Goal: Task Accomplishment & Management: Manage account settings

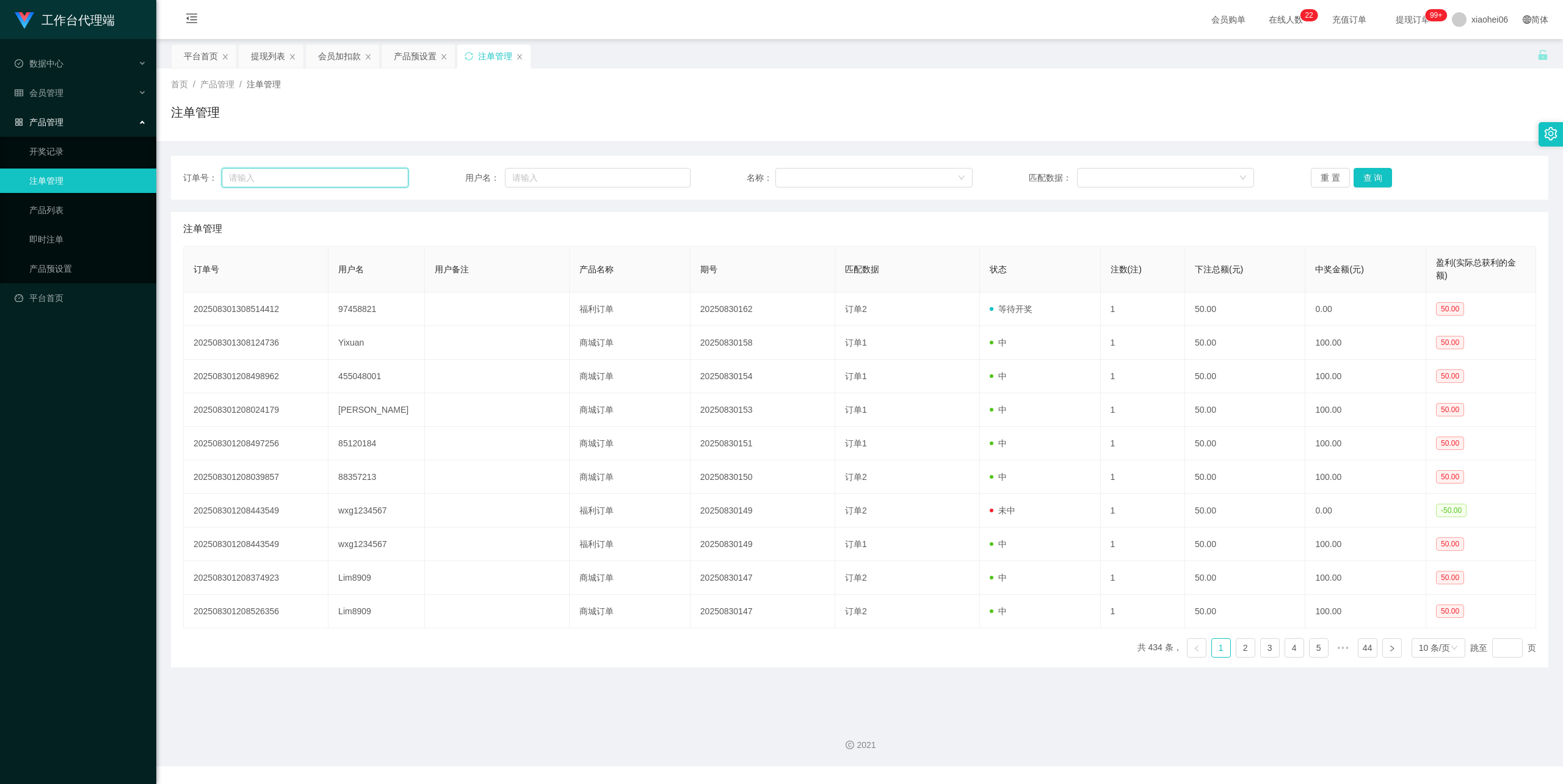
click at [309, 181] on input "text" at bounding box center [315, 177] width 187 height 20
click at [348, 59] on div "会员加扣款" at bounding box center [340, 56] width 43 height 23
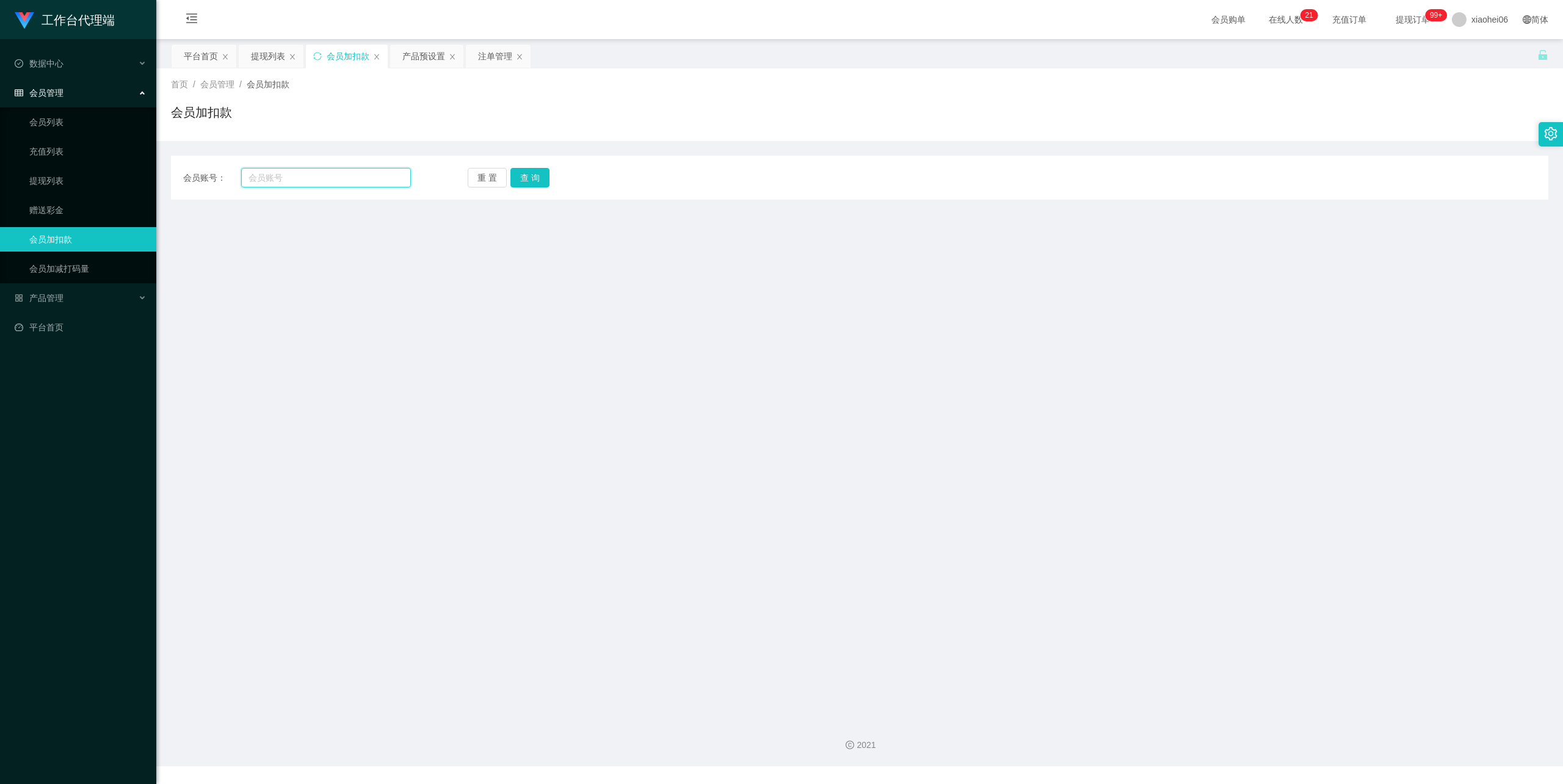
click at [323, 176] on input "text" at bounding box center [326, 177] width 169 height 20
paste input "Skythen100"
type input "Skythen100"
click at [532, 175] on button "查 询" at bounding box center [530, 177] width 39 height 20
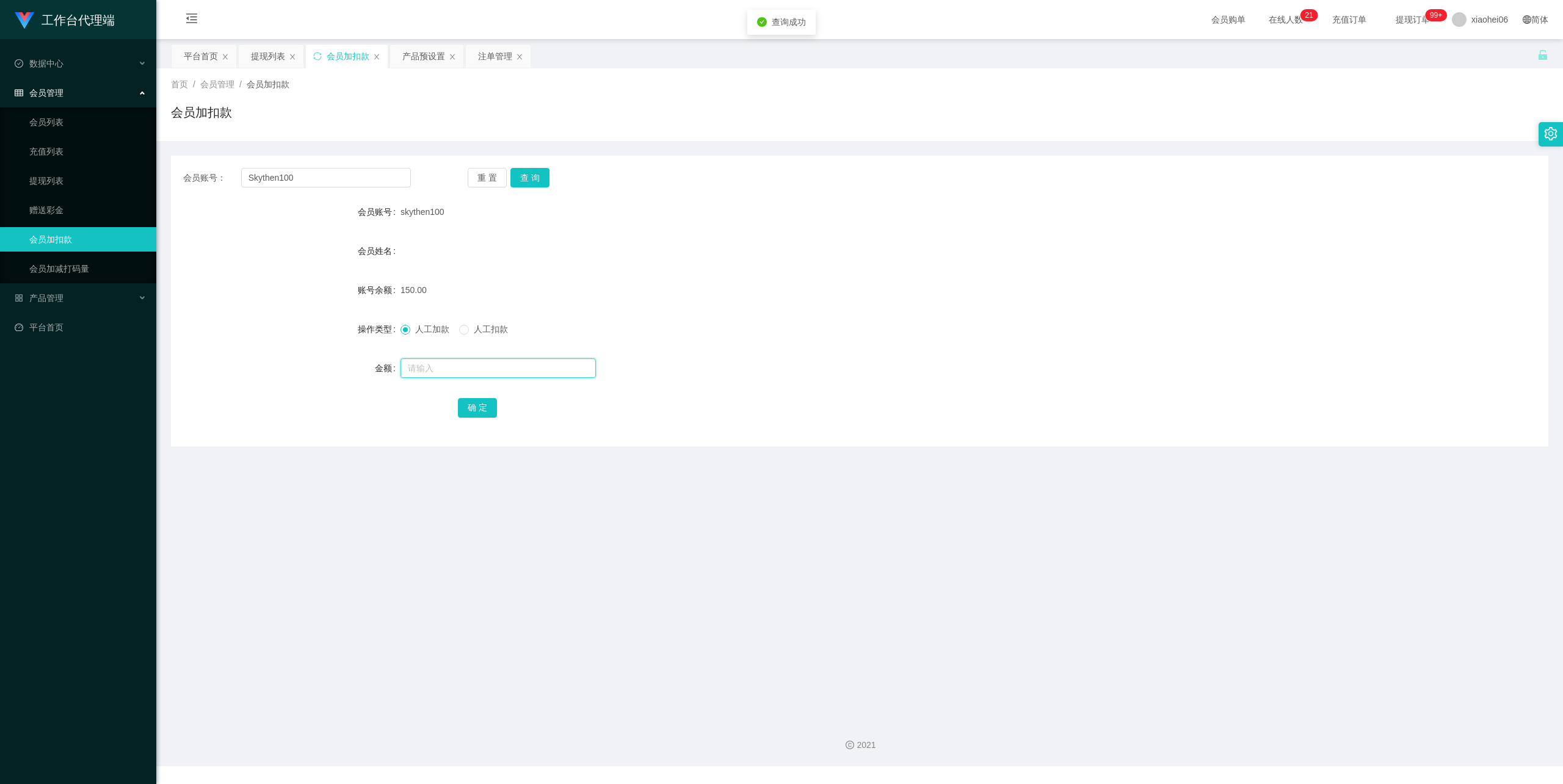
click at [484, 362] on input "text" at bounding box center [498, 368] width 195 height 20
type input "150"
click at [476, 402] on button "确 定" at bounding box center [477, 408] width 39 height 20
drag, startPoint x: 332, startPoint y: 169, endPoint x: 240, endPoint y: 191, distance: 94.6
click at [101, 179] on section "工作台代理端 数据中心 会员管理 会员列表 充值列表 提现列表 赠送彩金 会员加扣款 会员加减打码量 产品管理 开奖记录 注单管理 产品列表 即时注单 产品预…" at bounding box center [782, 383] width 1563 height 766
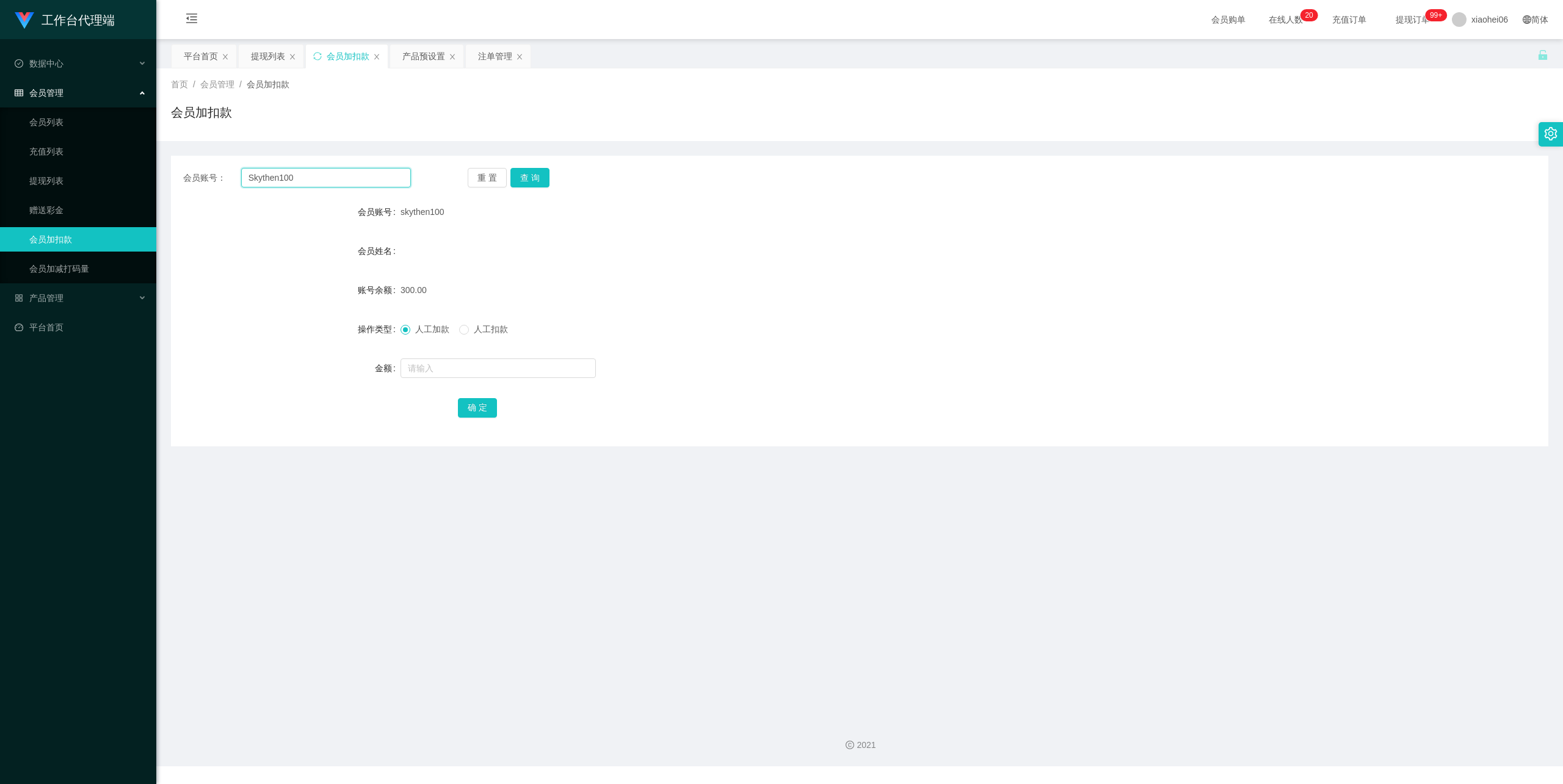
paste input "hoeloo"
type input "hoeloo"
drag, startPoint x: 523, startPoint y: 181, endPoint x: 533, endPoint y: 184, distance: 10.4
click at [523, 181] on button "查 询" at bounding box center [530, 177] width 39 height 20
click at [458, 372] on input "text" at bounding box center [498, 368] width 195 height 20
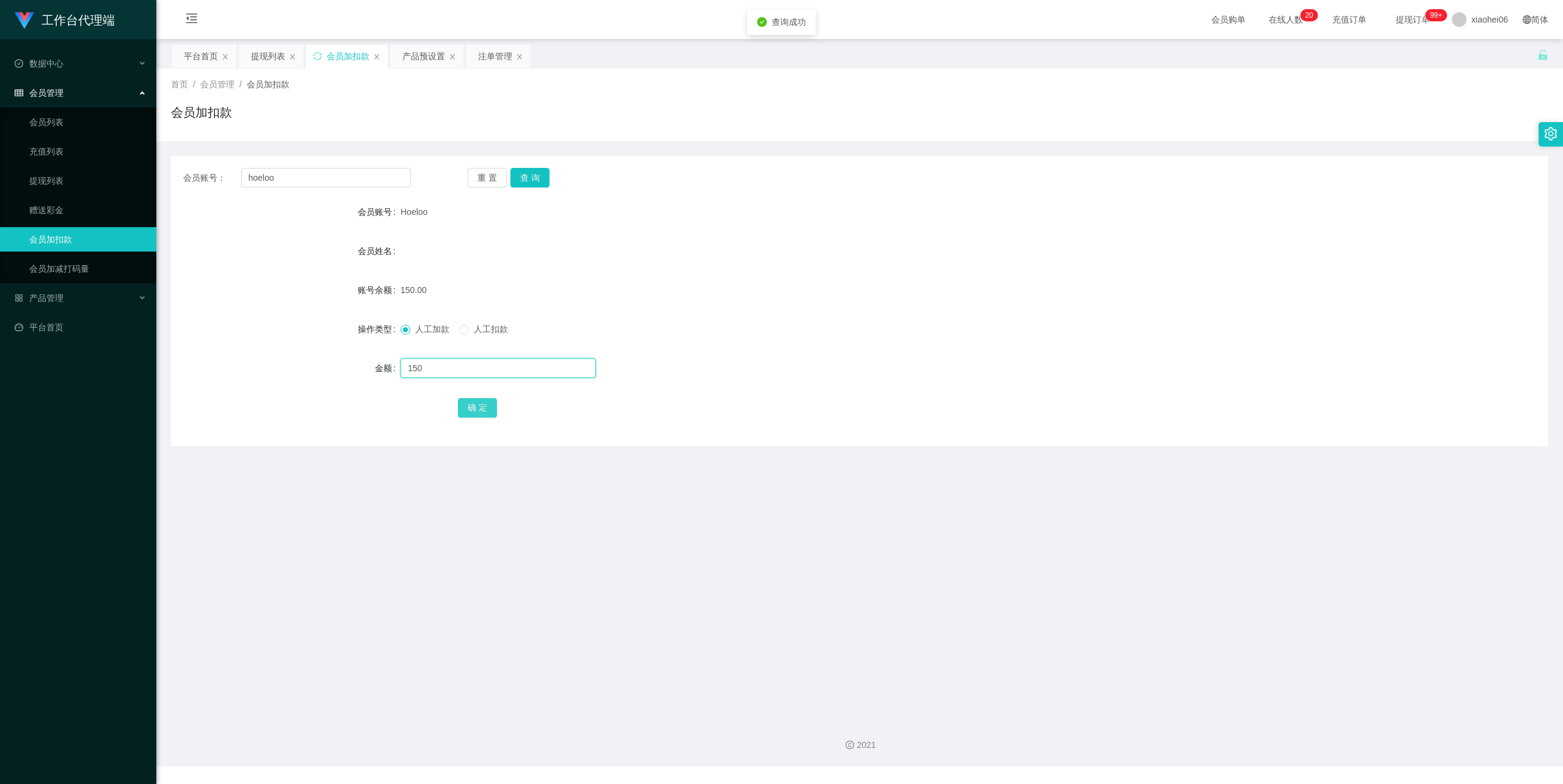
type input "150"
drag, startPoint x: 467, startPoint y: 408, endPoint x: 496, endPoint y: 394, distance: 32.2
click at [467, 408] on button "确 定" at bounding box center [477, 408] width 39 height 20
drag, startPoint x: 911, startPoint y: 291, endPoint x: 1236, endPoint y: 165, distance: 348.6
click at [911, 291] on div "300.00" at bounding box center [802, 290] width 804 height 25
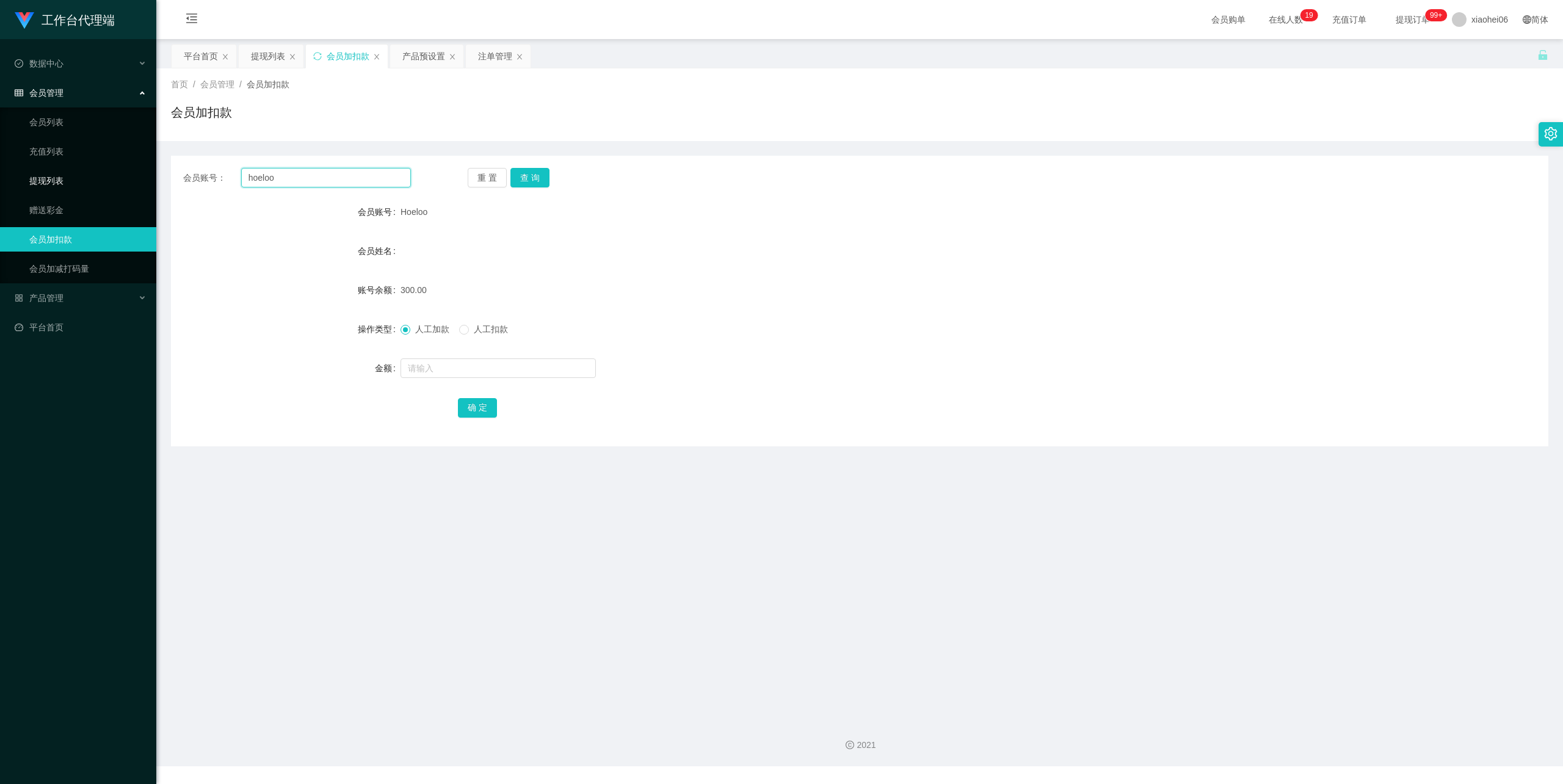
drag, startPoint x: 250, startPoint y: 171, endPoint x: 137, endPoint y: 169, distance: 113.0
click at [66, 162] on section "工作台代理端 数据中心 会员管理 会员列表 充值列表 提现列表 赠送彩金 会员加扣款 会员加减打码量 产品管理 开奖记录 注单管理 产品列表 即时注单 产品预…" at bounding box center [782, 383] width 1563 height 766
paste input "97458821"
type input "97458821"
click at [528, 171] on button "查 询" at bounding box center [530, 177] width 39 height 20
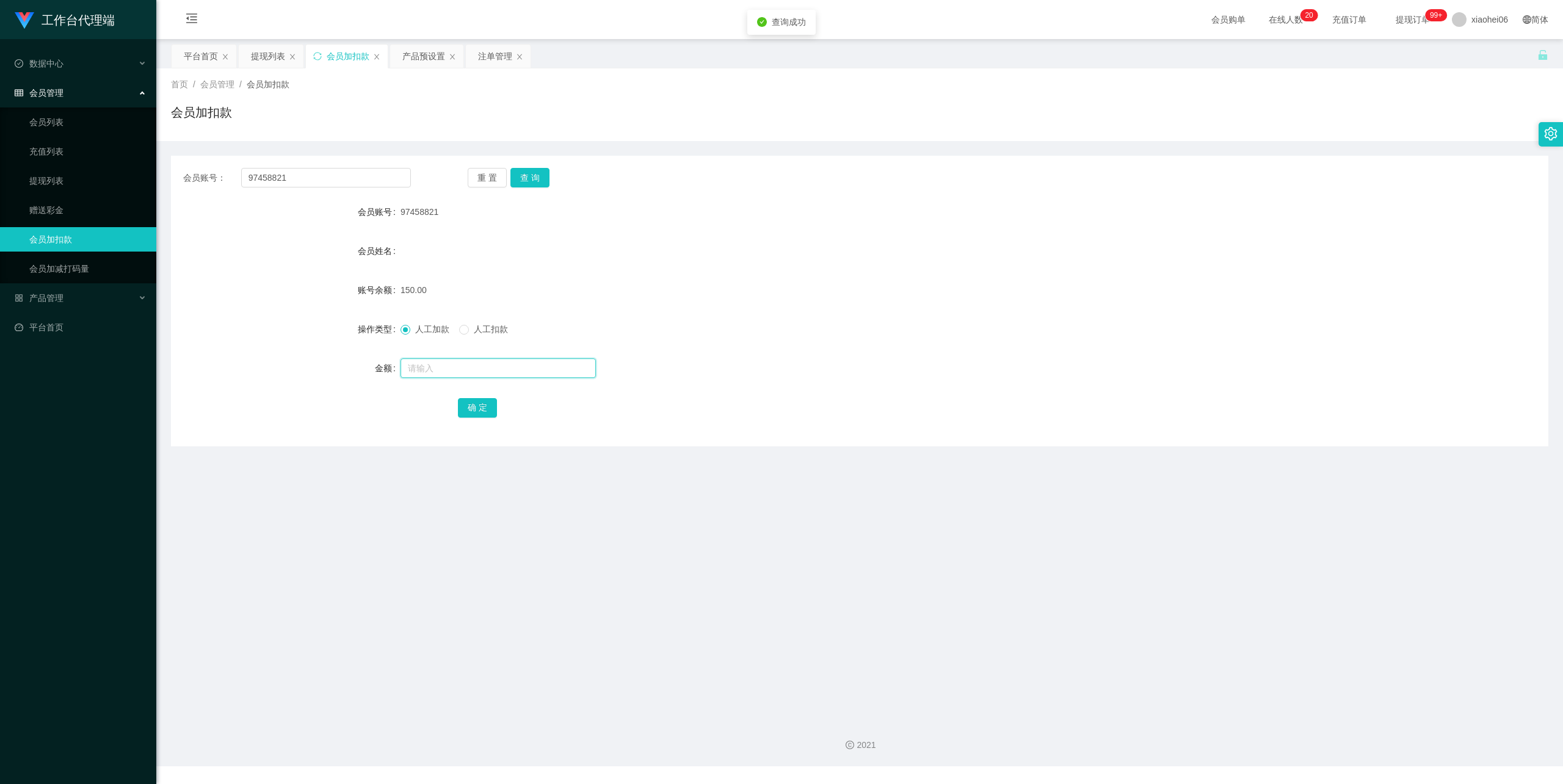
click at [484, 373] on input "text" at bounding box center [498, 368] width 195 height 20
drag, startPoint x: 425, startPoint y: 363, endPoint x: 333, endPoint y: 365, distance: 92.0
click at [333, 365] on div "金额 150" at bounding box center [860, 368] width 1377 height 25
click at [483, 328] on span "人工扣款" at bounding box center [491, 328] width 44 height 10
drag, startPoint x: 441, startPoint y: 364, endPoint x: 369, endPoint y: 383, distance: 74.5
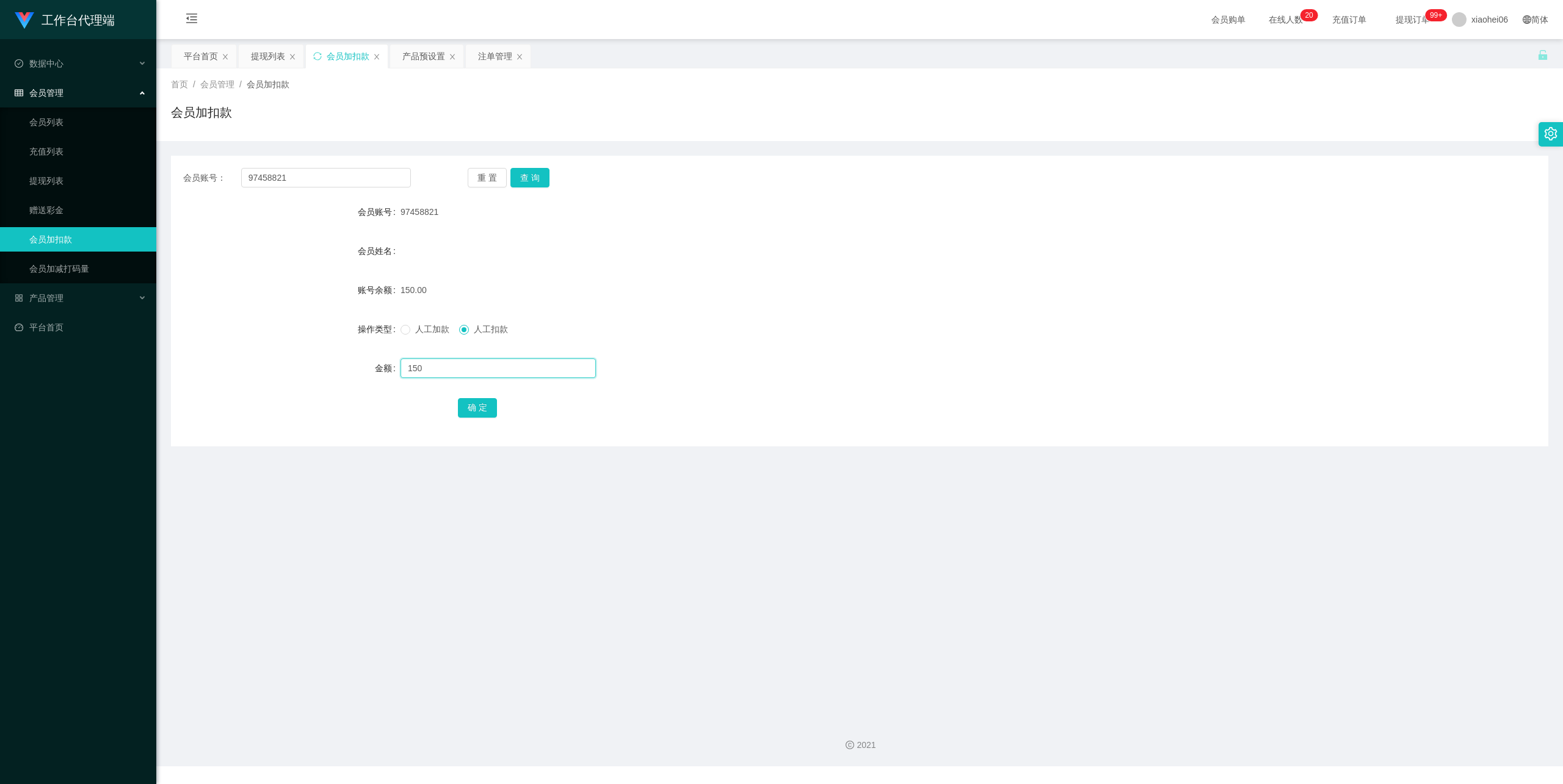
click at [318, 369] on div "金额 150" at bounding box center [860, 368] width 1377 height 25
type input "50"
click at [491, 404] on button "确 定" at bounding box center [477, 408] width 39 height 20
click at [914, 275] on form "会员账号 97458821 会员姓名 账号余额 100.00 操作类型 人工加款 人工扣款 金额 确 定" at bounding box center [860, 310] width 1377 height 220
drag, startPoint x: 303, startPoint y: 178, endPoint x: 188, endPoint y: 176, distance: 115.0
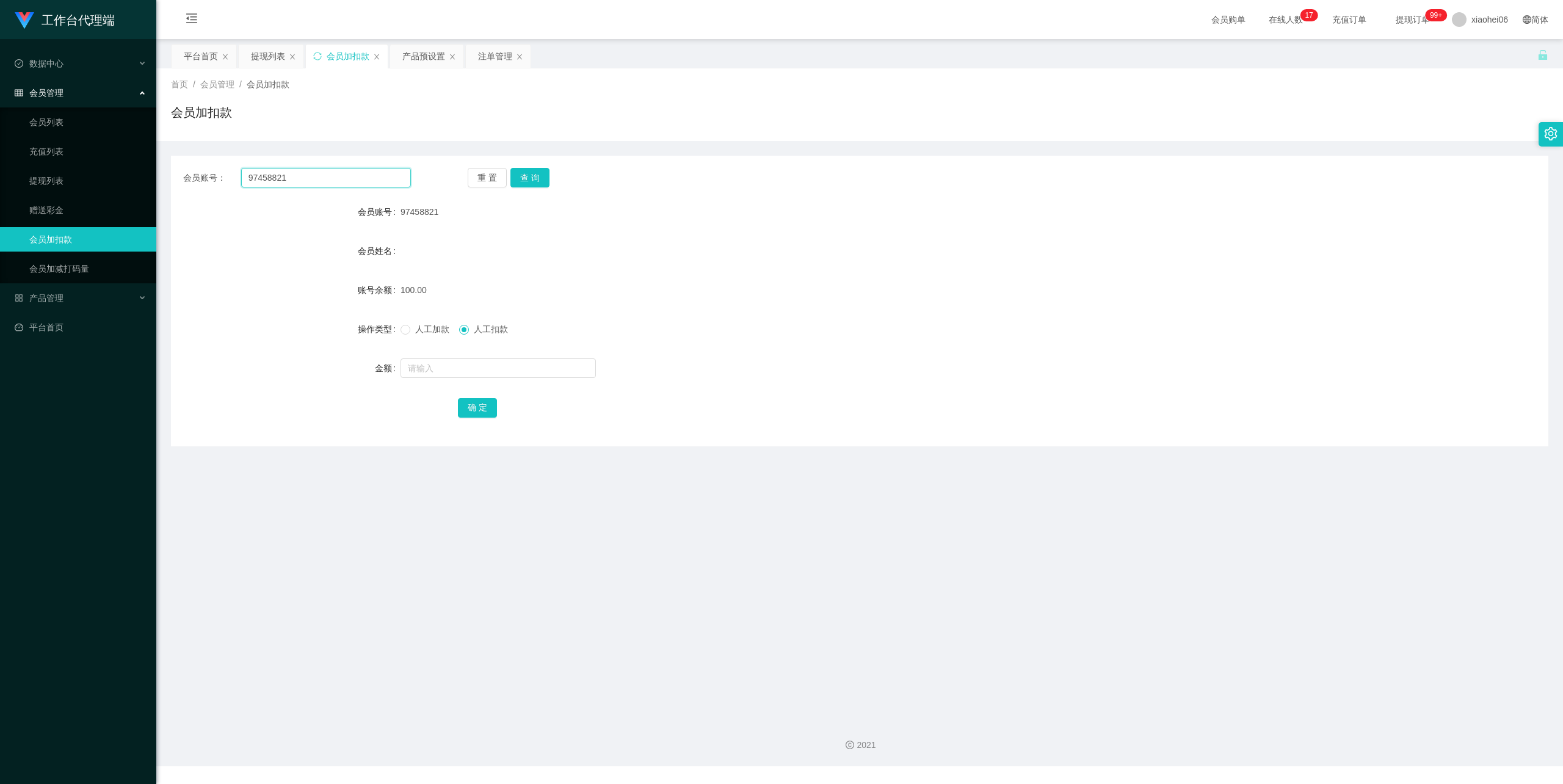
click at [192, 176] on div "会员账号： 97458821" at bounding box center [296, 177] width 228 height 20
paste input "86233919"
type input "86233919"
click at [538, 183] on button "查 询" at bounding box center [530, 177] width 39 height 20
click at [477, 363] on input "text" at bounding box center [498, 368] width 195 height 20
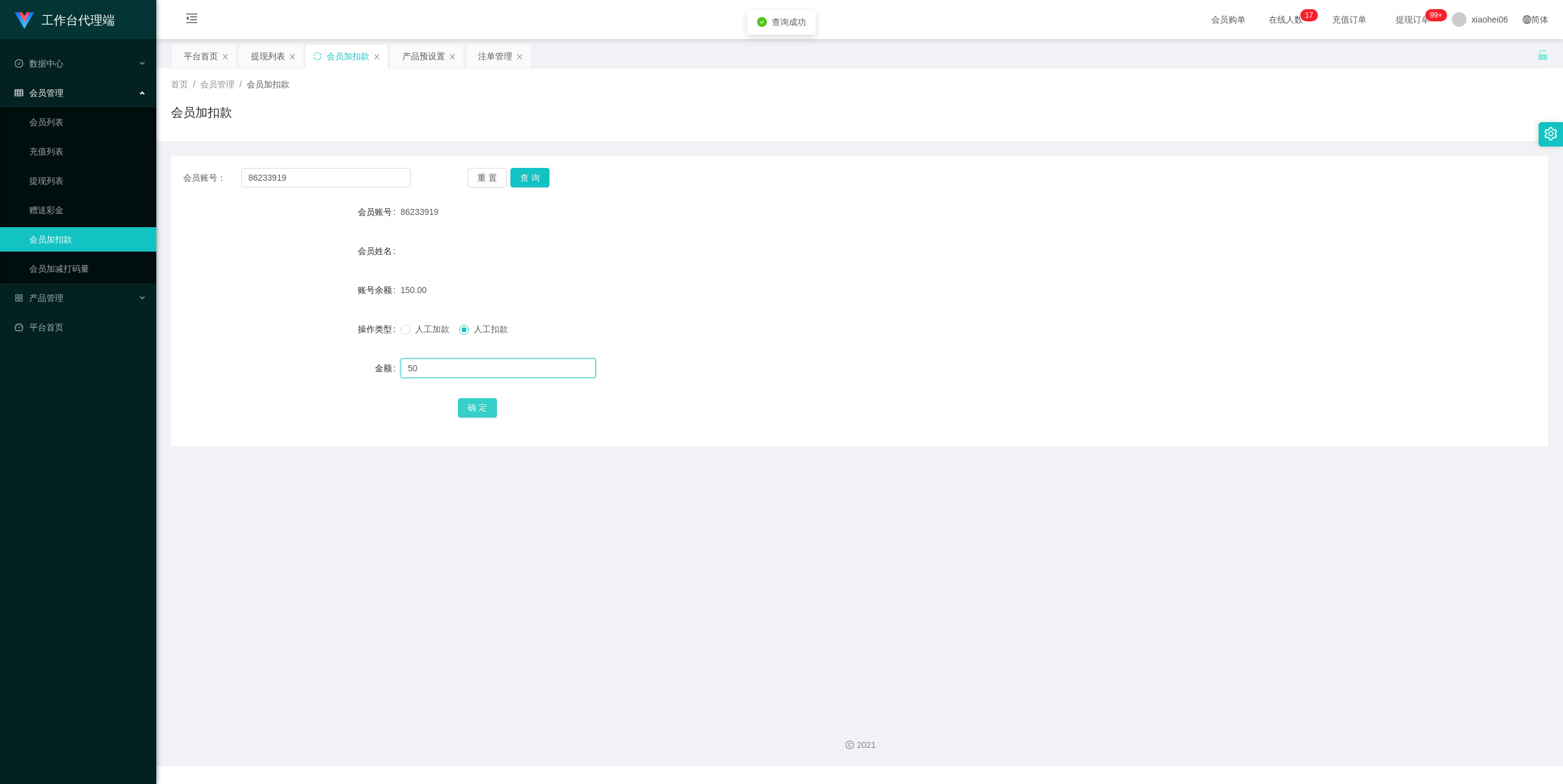
type input "50"
click at [486, 406] on button "确 定" at bounding box center [477, 408] width 39 height 20
click at [823, 291] on div "100.00" at bounding box center [802, 290] width 804 height 25
